Goal: Transaction & Acquisition: Purchase product/service

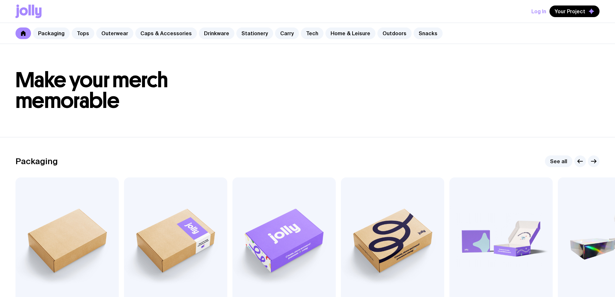
click at [378, 34] on link "Outdoors" at bounding box center [395, 33] width 34 height 12
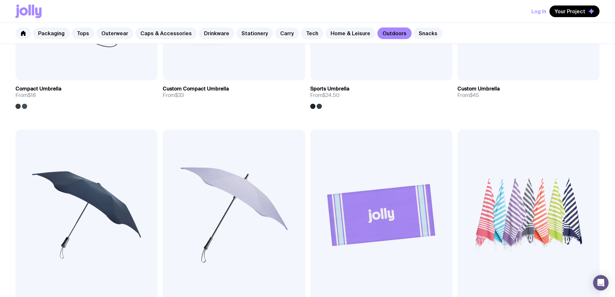
scroll to position [388, 0]
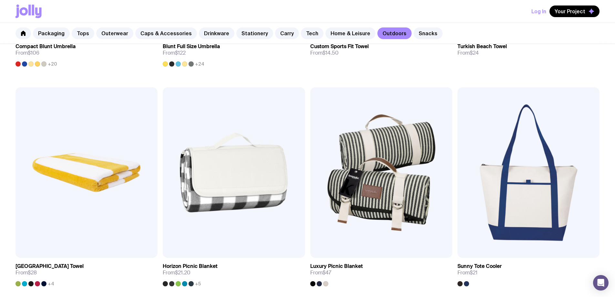
scroll to position [345, 0]
